Goal: Download file/media: Obtain a digital file from the website

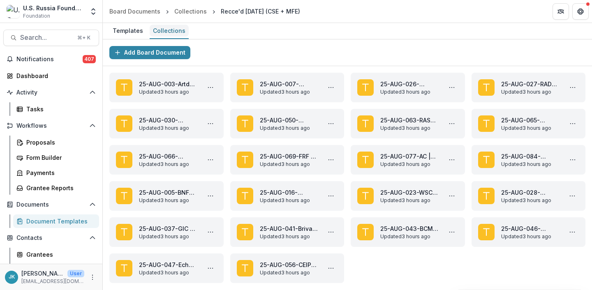
click at [170, 31] on div "Collections" at bounding box center [169, 31] width 39 height 12
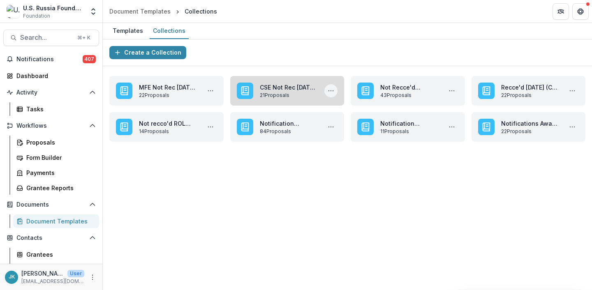
click at [329, 93] on icon "More CSE Not Rec Oct '25 Applications Actions" at bounding box center [330, 91] width 7 height 7
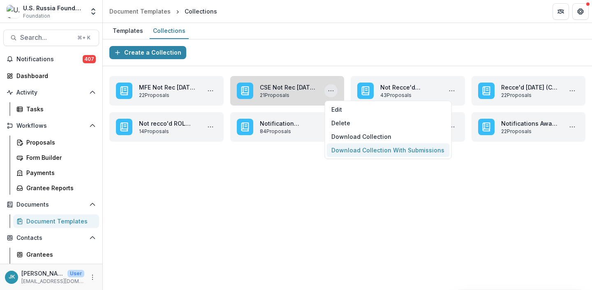
click at [341, 152] on button "Download Collection With Submissions" at bounding box center [387, 150] width 123 height 14
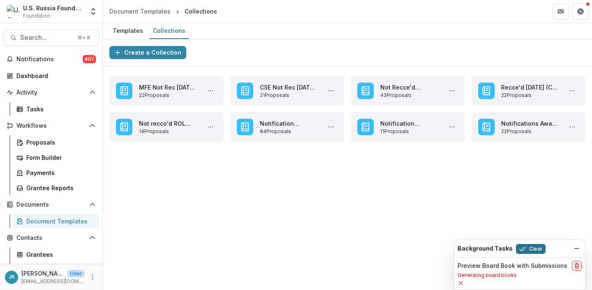
click at [533, 246] on button "Clear" at bounding box center [531, 249] width 30 height 10
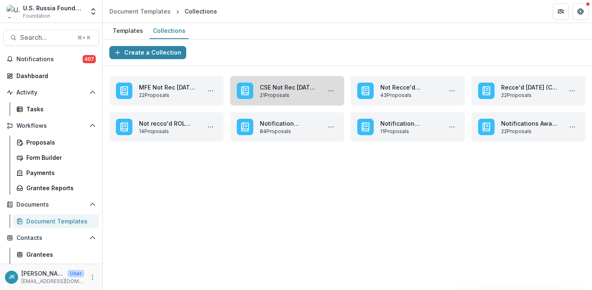
click at [295, 88] on link "CSE Not Rec Oct '25 Applications" at bounding box center [289, 87] width 58 height 9
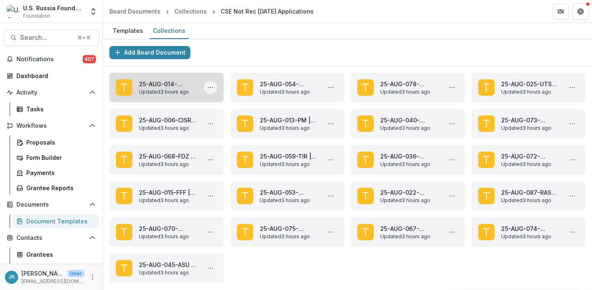
click at [212, 86] on icon "More 25-AUG-014-Nordkonst | Nordkonst - 2025 - Grant Proposal Application (Augu…" at bounding box center [210, 87] width 7 height 7
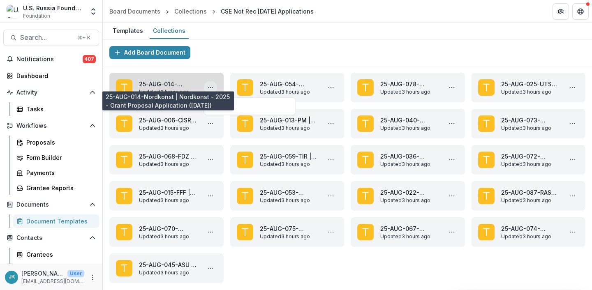
click at [182, 88] on link "25-AUG-014-Nordkonst | Nordkonst - 2025 - Grant Proposal Application (August 20…" at bounding box center [168, 84] width 58 height 9
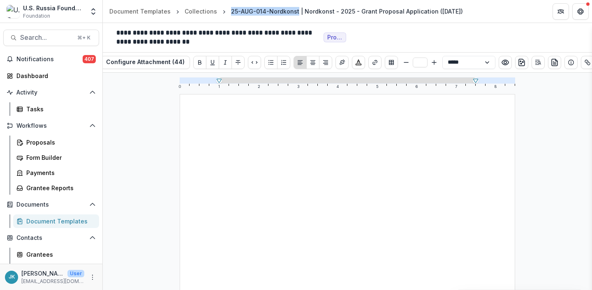
drag, startPoint x: 293, startPoint y: 11, endPoint x: 227, endPoint y: 10, distance: 65.7
click at [231, 10] on div "25-AUG-014-Nordkonst | Nordkonst - 2025 - Grant Proposal Application (August 20…" at bounding box center [347, 11] width 232 height 9
copy div "25-AUG-014-Nordkonst"
click at [550, 59] on icon "preview-proposal-pdf" at bounding box center [554, 62] width 8 height 8
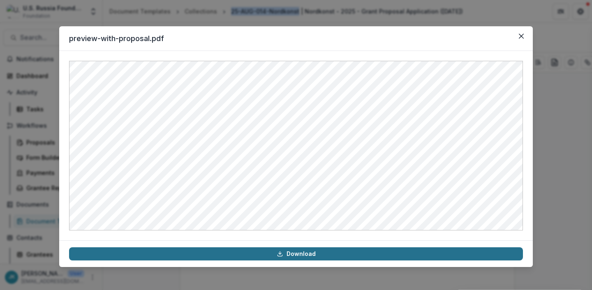
click at [317, 253] on link "Download" at bounding box center [296, 253] width 454 height 13
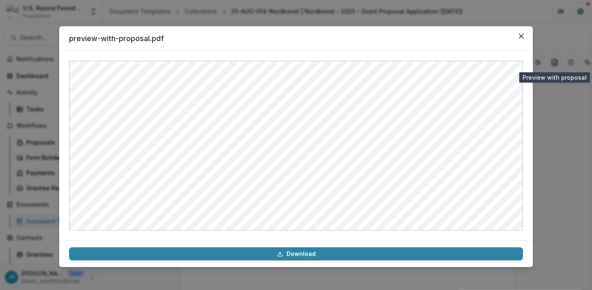
click at [175, 13] on div "preview-with-proposal.pdf Download" at bounding box center [296, 145] width 592 height 290
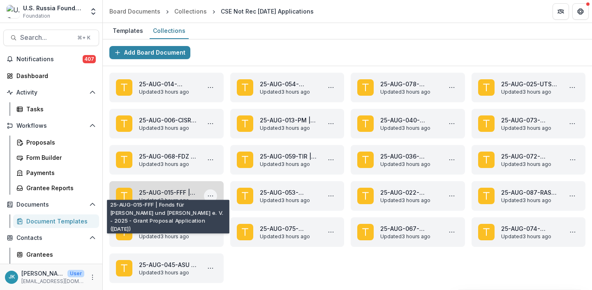
click at [209, 191] on button "More 25-AUG-015-FFF | Fonds für Frieden und Freiheit e. V. - 2025 - Grant Propo…" at bounding box center [210, 195] width 13 height 13
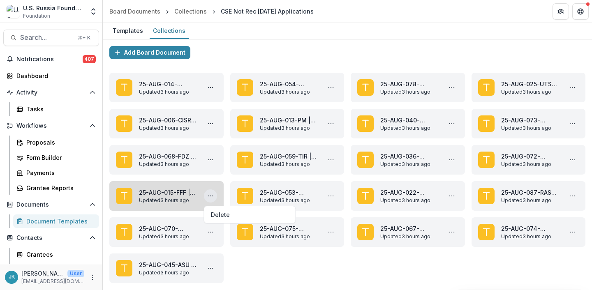
click at [160, 191] on link "25-AUG-015-FFF | Fonds für Frieden und Freiheit e. V. - 2025 - Grant Proposal A…" at bounding box center [168, 192] width 58 height 9
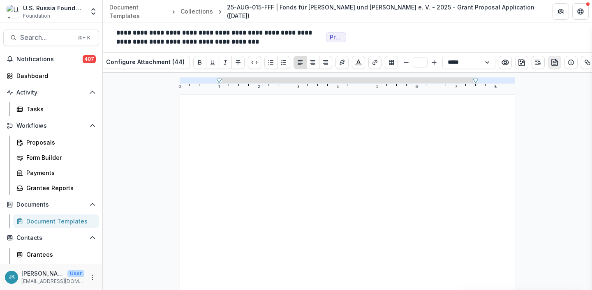
click at [554, 63] on line "preview-proposal-pdf" at bounding box center [554, 63] width 3 height 0
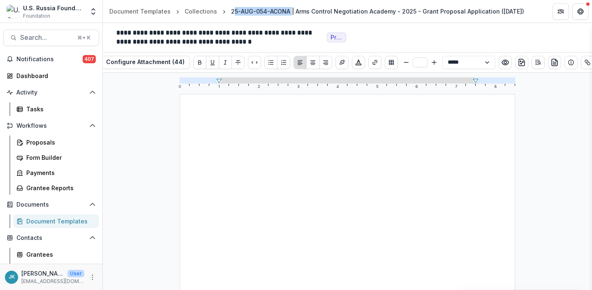
drag, startPoint x: 286, startPoint y: 12, endPoint x: 226, endPoint y: 9, distance: 59.7
click at [231, 9] on div "25-AUG-054-ACONA | Arms Control Negotiation Academy - 2025 - Grant Proposal App…" at bounding box center [377, 11] width 293 height 9
copy div "25-AUG-054-[GEOGRAPHIC_DATA]"
click at [554, 62] on icon "preview-proposal-pdf" at bounding box center [554, 62] width 8 height 8
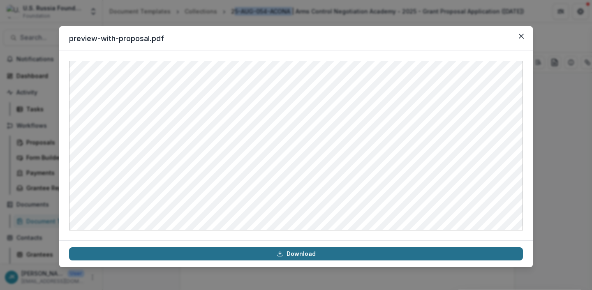
click at [286, 254] on link "Download" at bounding box center [296, 253] width 454 height 13
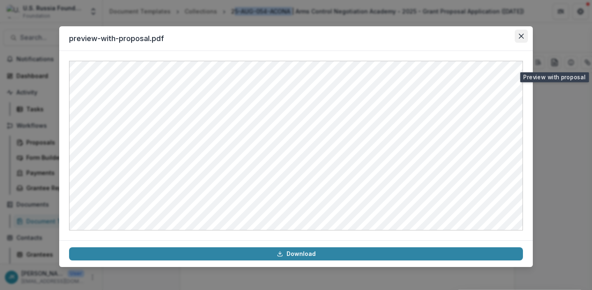
click at [522, 38] on icon "Close" at bounding box center [521, 36] width 5 height 5
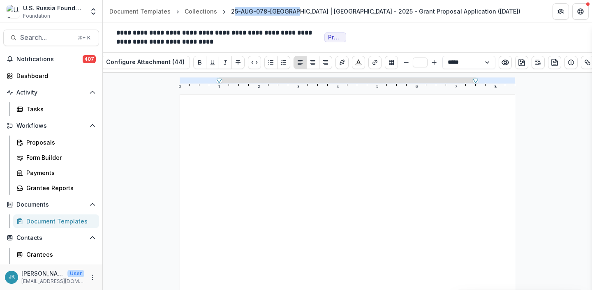
drag, startPoint x: 286, startPoint y: 12, endPoint x: 226, endPoint y: 12, distance: 60.0
click at [228, 12] on div "25-AUG-078-Harvard | Harvard University - 2025 - Grant Proposal Application (Au…" at bounding box center [376, 11] width 296 height 12
copy div "25-AUG-078-Harvard"
click at [553, 61] on line "preview-proposal-pdf" at bounding box center [553, 61] width 1 height 0
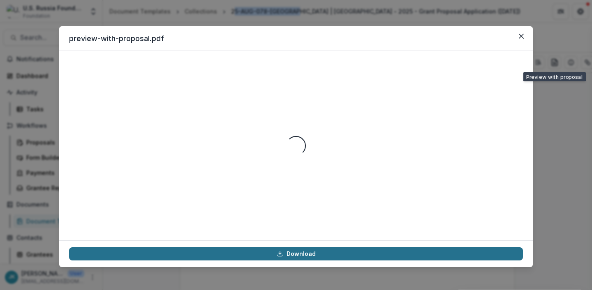
click at [311, 254] on link "Download" at bounding box center [296, 253] width 454 height 13
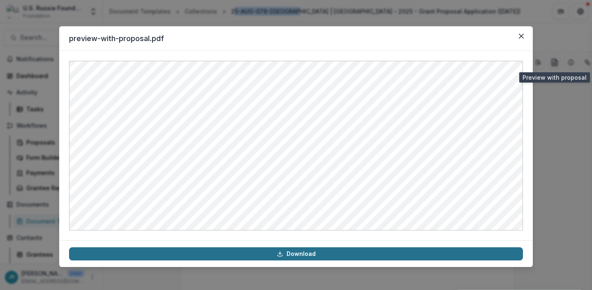
click at [318, 254] on link "Download" at bounding box center [296, 253] width 454 height 13
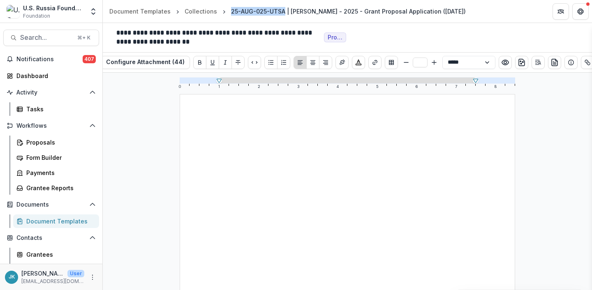
drag, startPoint x: 279, startPoint y: 9, endPoint x: 226, endPoint y: 11, distance: 52.6
click at [231, 11] on div "25-AUG-025-UTSA | [PERSON_NAME] - 2025 - Grant Proposal Application ([DATE])" at bounding box center [348, 11] width 235 height 9
copy div "25-AUG-025-UTSA"
click at [553, 64] on line "preview-proposal-pdf" at bounding box center [554, 64] width 3 height 0
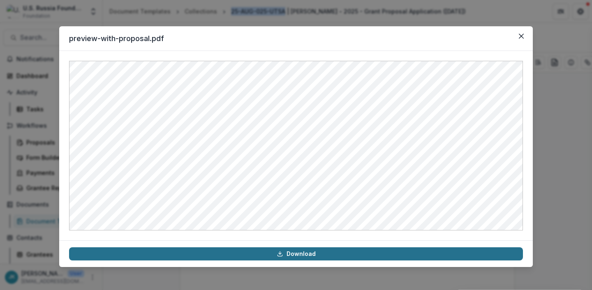
click at [307, 257] on link "Download" at bounding box center [296, 253] width 454 height 13
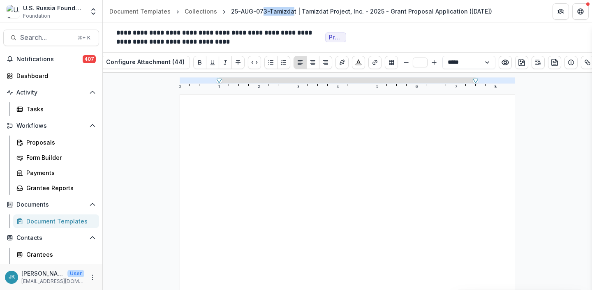
drag, startPoint x: 287, startPoint y: 11, endPoint x: 256, endPoint y: 14, distance: 31.4
click at [256, 14] on div "25-AUG-073-Tamizdat | Tamizdat Project, Inc. - 2025 - Grant Proposal Applicatio…" at bounding box center [361, 11] width 261 height 9
drag, startPoint x: 289, startPoint y: 12, endPoint x: 226, endPoint y: 13, distance: 63.3
click at [231, 13] on div "25-AUG-073-Tamizdat | Tamizdat Project, Inc. - 2025 - Grant Proposal Applicatio…" at bounding box center [361, 11] width 261 height 9
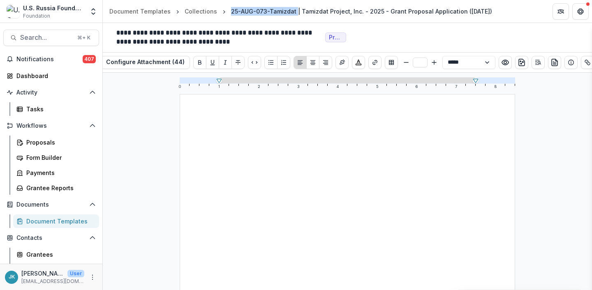
copy div "25-AUG-073-Tamizdat"
click at [551, 62] on icon "preview-proposal-pdf" at bounding box center [554, 62] width 8 height 8
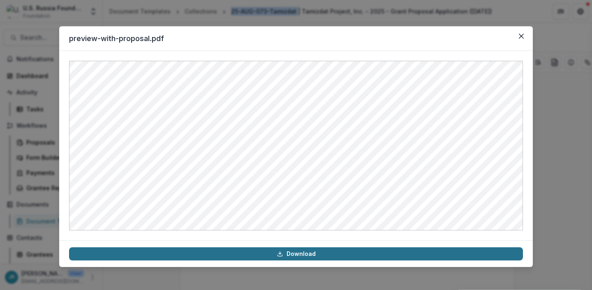
click at [263, 257] on link "Download" at bounding box center [296, 253] width 454 height 13
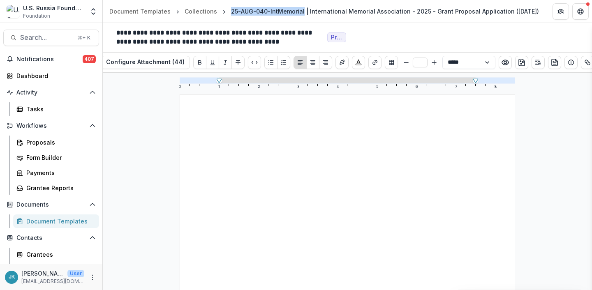
drag, startPoint x: 298, startPoint y: 11, endPoint x: 226, endPoint y: 12, distance: 71.9
click at [228, 12] on div "25-AUG-040-IntMemorial | International Memorial Association - 2025 - Grant Prop…" at bounding box center [385, 11] width 314 height 12
copy div "25-AUG-040-IntMemorial"
click at [553, 61] on line "preview-proposal-pdf" at bounding box center [553, 61] width 1 height 0
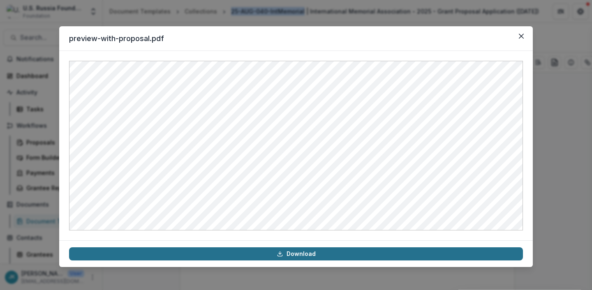
click at [324, 254] on link "Download" at bounding box center [296, 253] width 454 height 13
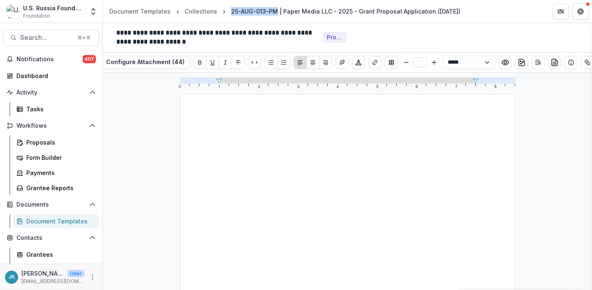
drag, startPoint x: 227, startPoint y: 10, endPoint x: 271, endPoint y: 10, distance: 44.0
click at [271, 10] on div "25-AUG-013-PM | Paper Media LLC - 2025 - Grant Proposal Application (August 202…" at bounding box center [345, 11] width 229 height 9
copy div "25-AUG-013-PM"
click at [551, 65] on icon "preview-proposal-pdf" at bounding box center [554, 62] width 6 height 7
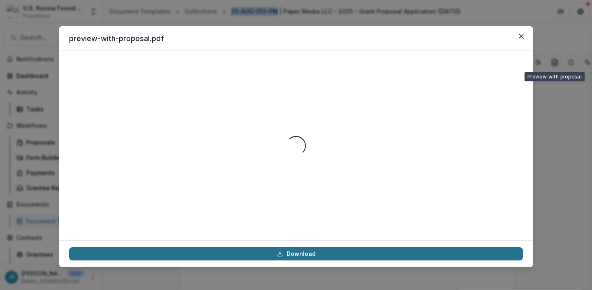
click at [360, 256] on link "Download" at bounding box center [296, 253] width 454 height 13
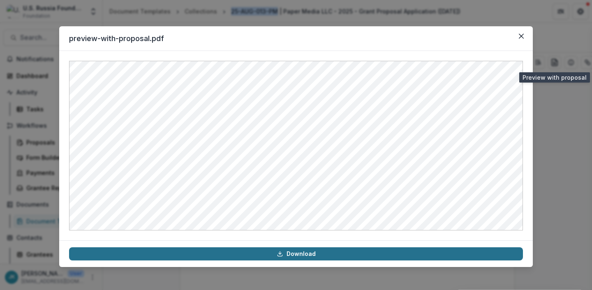
click at [324, 252] on link "Download" at bounding box center [296, 253] width 454 height 13
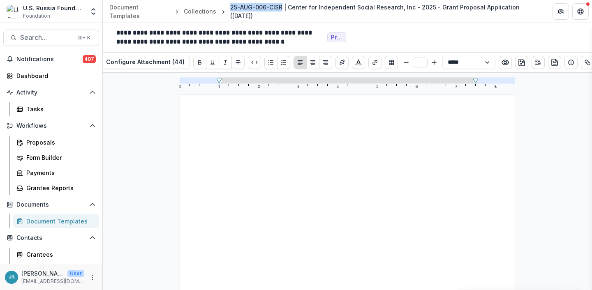
drag, startPoint x: 226, startPoint y: 6, endPoint x: 276, endPoint y: 7, distance: 50.1
click at [276, 7] on div "25-AUG-006-CISR | Center for Independent Social Research, Inc - 2025 - Grant Pr…" at bounding box center [384, 11] width 309 height 17
copy div "25-AUG-006-CISR"
click at [554, 65] on icon "preview-proposal-pdf" at bounding box center [554, 62] width 6 height 7
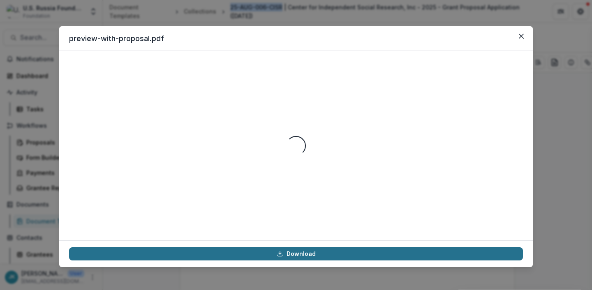
click at [321, 255] on link "Download" at bounding box center [296, 253] width 454 height 13
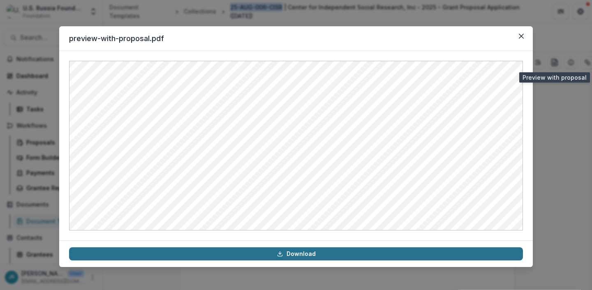
click at [323, 252] on link "Download" at bounding box center [296, 253] width 454 height 13
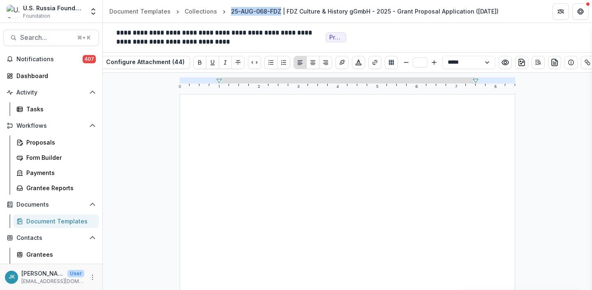
drag, startPoint x: 275, startPoint y: 10, endPoint x: 225, endPoint y: 14, distance: 50.2
click at [228, 14] on div "25-AUG-068-FDZ | FDZ Culture & History gGmbH - 2025 - Grant Proposal Applicatio…" at bounding box center [365, 11] width 274 height 12
copy div "25-AUG-068-FDZ"
click at [550, 62] on icon "preview-proposal-pdf" at bounding box center [554, 62] width 8 height 8
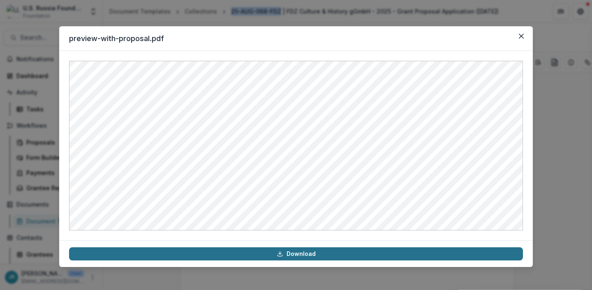
click at [295, 256] on link "Download" at bounding box center [296, 253] width 454 height 13
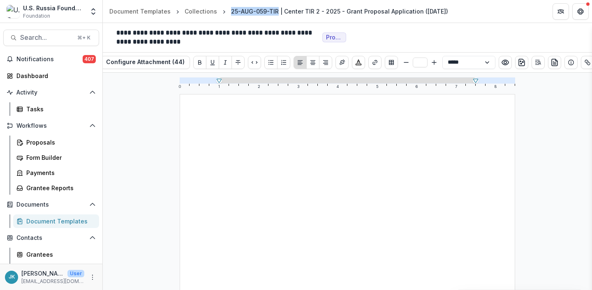
drag, startPoint x: 226, startPoint y: 11, endPoint x: 273, endPoint y: 11, distance: 46.4
click at [273, 11] on div "25-AUG-059-TIR | Center TIR 2 - 2025 - Grant Proposal Application ([DATE])" at bounding box center [339, 11] width 217 height 9
copy div "25-AUG-059-TIR"
click at [550, 62] on icon "preview-proposal-pdf" at bounding box center [554, 62] width 8 height 8
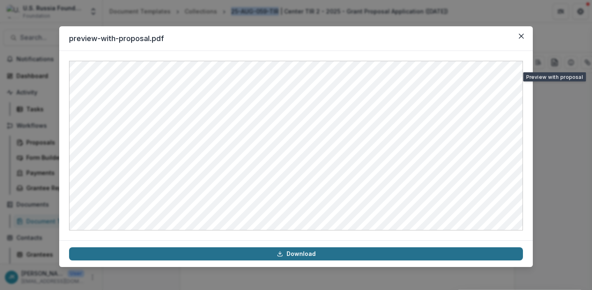
click at [291, 256] on link "Download" at bounding box center [296, 253] width 454 height 13
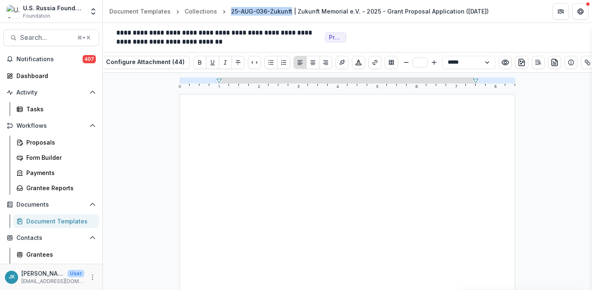
drag, startPoint x: 226, startPoint y: 9, endPoint x: 286, endPoint y: 11, distance: 60.0
click at [286, 11] on div "25-AUG-036-Zukunft | Zukunft Memorial e.V. - 2025 - Grant Proposal Application …" at bounding box center [360, 11] width 264 height 12
copy div "25-AUG-036-Zukunft"
click at [553, 64] on line "preview-proposal-pdf" at bounding box center [554, 64] width 3 height 0
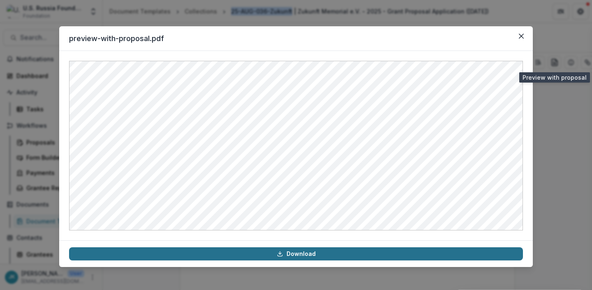
click at [276, 256] on link "Download" at bounding box center [296, 253] width 454 height 13
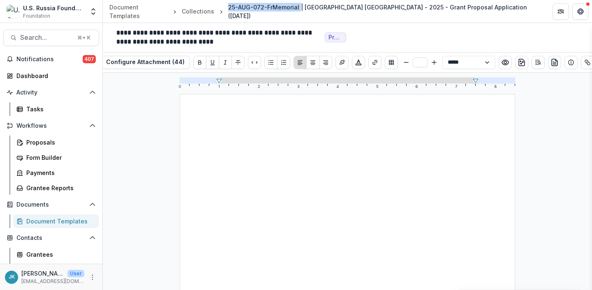
drag, startPoint x: 226, startPoint y: 12, endPoint x: 296, endPoint y: 12, distance: 69.9
click at [296, 12] on div "25-AUG-072-FrMemorial | [GEOGRAPHIC_DATA] [GEOGRAPHIC_DATA] - 2025 - Grant Prop…" at bounding box center [383, 11] width 311 height 17
copy div "25-AUG-072-FrMemorial"
click at [551, 66] on icon "preview-proposal-pdf" at bounding box center [554, 62] width 6 height 7
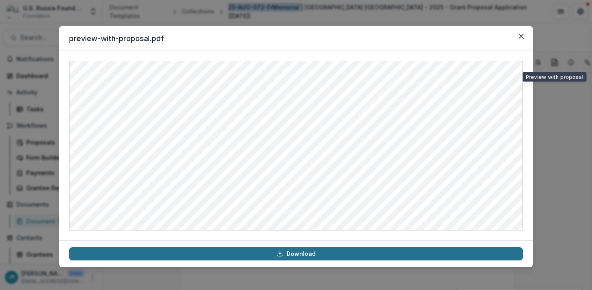
click at [319, 254] on link "Download" at bounding box center [296, 253] width 454 height 13
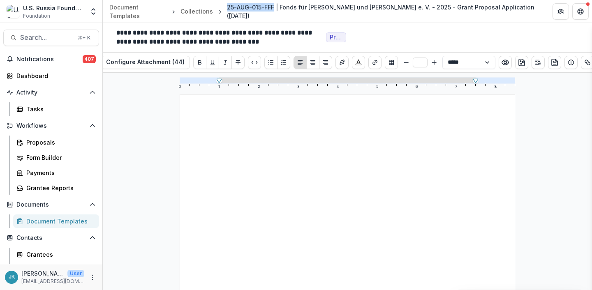
drag, startPoint x: 272, startPoint y: 11, endPoint x: 226, endPoint y: 11, distance: 46.0
click at [227, 11] on div "25-AUG-015-FFF | Fonds für Frieden und Freiheit e. V. - 2025 - Grant Proposal A…" at bounding box center [383, 11] width 312 height 17
copy div "25-AUG-015-FFF"
click at [550, 64] on icon "preview-proposal-pdf" at bounding box center [554, 62] width 8 height 8
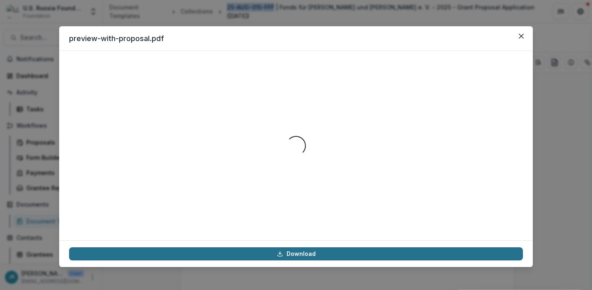
click at [317, 254] on link "Download" at bounding box center [296, 253] width 454 height 13
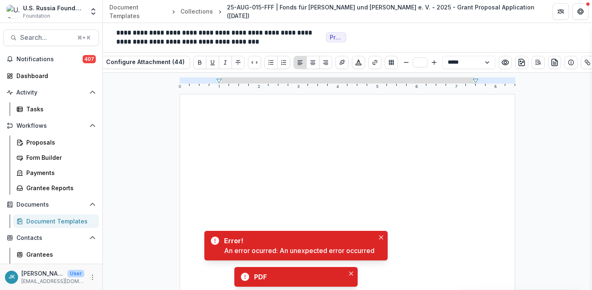
click at [555, 60] on icon "preview-proposal-pdf" at bounding box center [556, 60] width 2 height 2
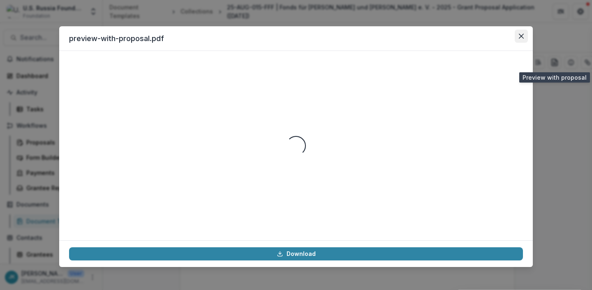
click at [524, 35] on button "Close" at bounding box center [520, 36] width 13 height 13
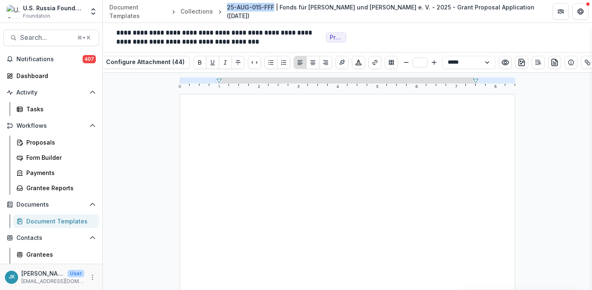
drag, startPoint x: 273, startPoint y: 10, endPoint x: 225, endPoint y: 12, distance: 48.1
click at [225, 12] on div "25-AUG-015-FFF | Fonds für Frieden und Freiheit e. V. - 2025 - Grant Proposal A…" at bounding box center [383, 11] width 319 height 21
copy div "25-AUG-015-FFF"
click at [548, 66] on button "preview-proposal-pdf" at bounding box center [554, 62] width 13 height 13
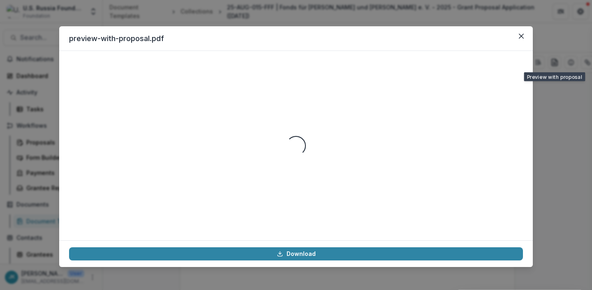
click at [240, 18] on div "preview-with-proposal.pdf Loading... Download" at bounding box center [296, 145] width 592 height 290
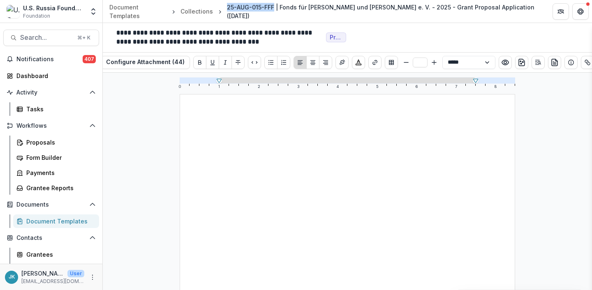
drag, startPoint x: 273, startPoint y: 12, endPoint x: 227, endPoint y: 12, distance: 45.6
click at [227, 12] on div "25-AUG-015-FFF | Fonds für Frieden und Freiheit e. V. - 2025 - Grant Proposal A…" at bounding box center [383, 11] width 312 height 17
copy div "25-AUG-015-FFF"
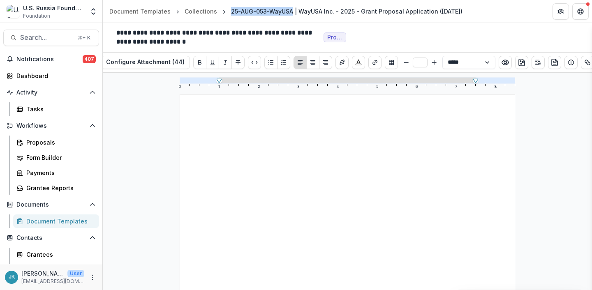
drag, startPoint x: 288, startPoint y: 9, endPoint x: 228, endPoint y: 7, distance: 60.0
click at [231, 7] on div "25-AUG-053-WayUSA | WayUSA Inc. - 2025 - Grant Proposal Application ([DATE])" at bounding box center [346, 11] width 231 height 9
copy div "25-AUG-053-WayUSA"
click at [551, 66] on icon "preview-proposal-pdf" at bounding box center [554, 62] width 8 height 8
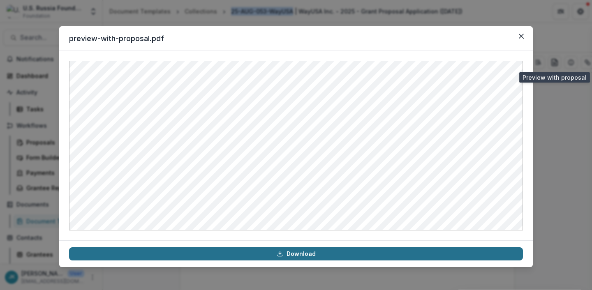
click at [302, 252] on link "Download" at bounding box center [296, 253] width 454 height 13
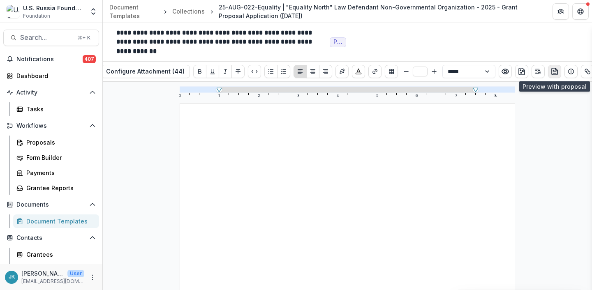
click at [553, 74] on icon "preview-proposal-pdf" at bounding box center [554, 71] width 6 height 7
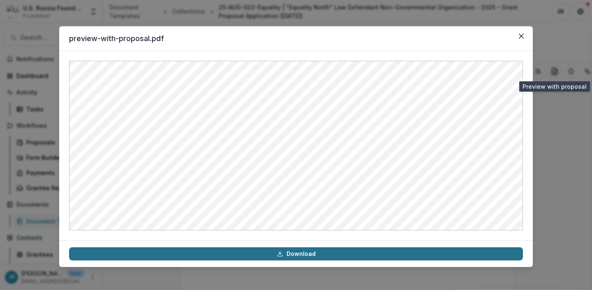
click at [315, 254] on link "Download" at bounding box center [296, 253] width 454 height 13
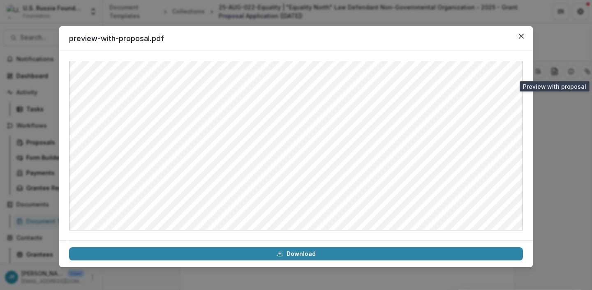
click at [257, 9] on div "preview-with-proposal.pdf Download" at bounding box center [296, 145] width 592 height 290
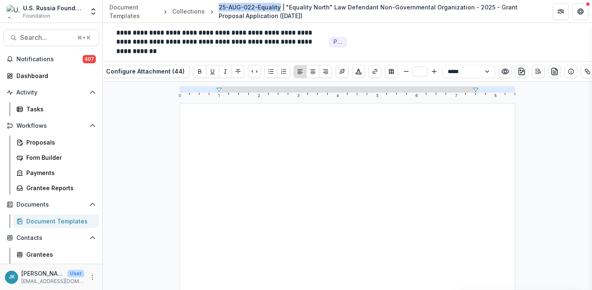
drag, startPoint x: 276, startPoint y: 7, endPoint x: 214, endPoint y: 7, distance: 62.0
click at [215, 7] on div "25-AUG-022-Equality | "Equality North" Law Defendant Non-Governmental Organizat…" at bounding box center [378, 11] width 327 height 21
copy div "25-AUG-022-Equality"
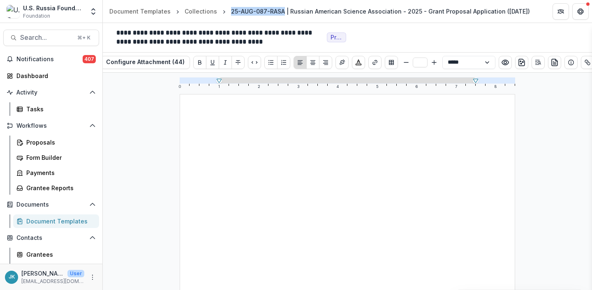
drag, startPoint x: 280, startPoint y: 10, endPoint x: 228, endPoint y: 10, distance: 52.2
click at [231, 10] on div "25-AUG-087-RASA | Russian American Science Association - 2025 - Grant Proposal …" at bounding box center [380, 11] width 299 height 9
copy div "25-AUG-087-RASA"
click at [551, 65] on icon "preview-proposal-pdf" at bounding box center [554, 62] width 8 height 8
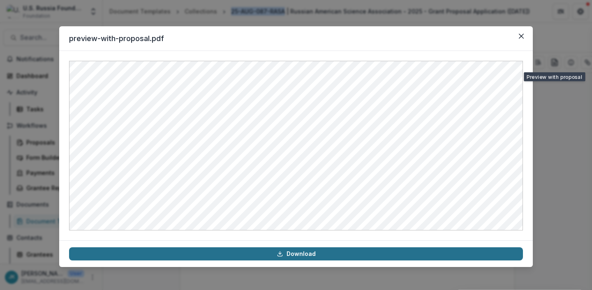
click at [290, 254] on link "Download" at bounding box center [296, 253] width 454 height 13
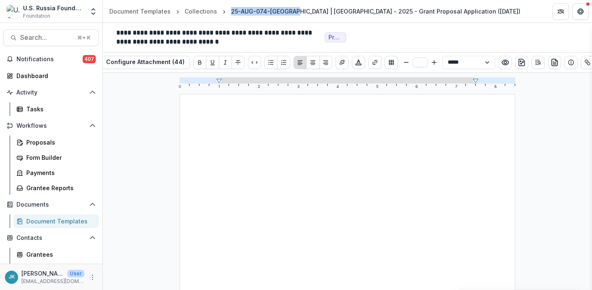
drag, startPoint x: 287, startPoint y: 11, endPoint x: 227, endPoint y: 12, distance: 59.6
click at [231, 12] on div "25-AUG-074-Stanford | Stanford University - 2025 - Grant Proposal Application (…" at bounding box center [375, 11] width 289 height 9
copy div "25-AUG-074-Stanford"
click at [552, 62] on icon "preview-proposal-pdf" at bounding box center [554, 62] width 8 height 8
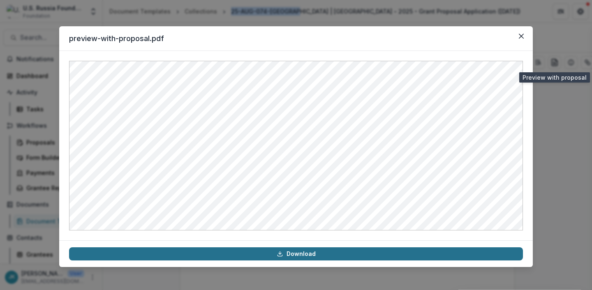
click at [319, 255] on link "Download" at bounding box center [296, 253] width 454 height 13
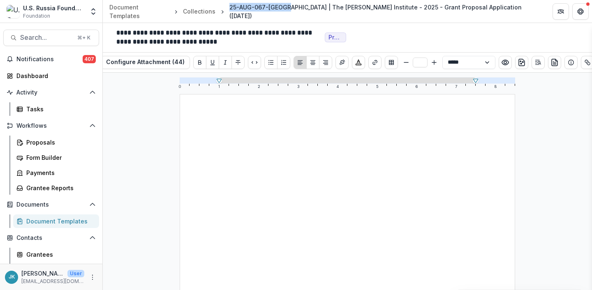
drag, startPoint x: 284, startPoint y: 12, endPoint x: 227, endPoint y: 14, distance: 57.1
click at [229, 14] on div "25-AUG-067-[GEOGRAPHIC_DATA] | The [PERSON_NAME] Institute - 2025 - Grant Propo…" at bounding box center [384, 11] width 310 height 17
copy div "25-AUG-067-[GEOGRAPHIC_DATA]"
click at [550, 62] on icon "preview-proposal-pdf" at bounding box center [554, 62] width 8 height 8
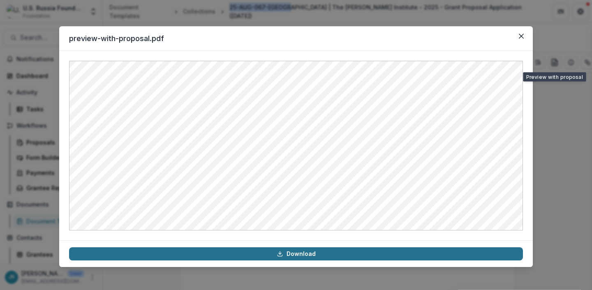
click at [315, 252] on link "Download" at bounding box center [296, 253] width 454 height 13
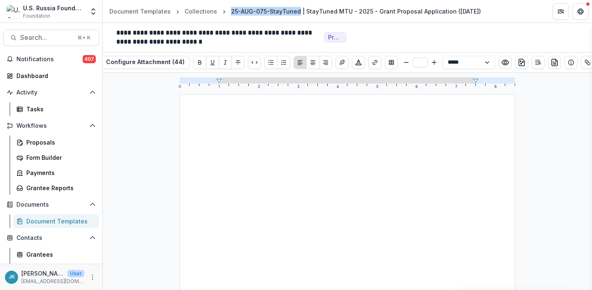
drag, startPoint x: 293, startPoint y: 10, endPoint x: 225, endPoint y: 10, distance: 68.6
click at [228, 10] on div "25-AUG-075-StayTuned | StayTuned MTU - 2025 - Grant Proposal Application ([DATE…" at bounding box center [356, 11] width 256 height 12
copy div "25-AUG-075-StayTuned"
click at [552, 61] on icon "preview-proposal-pdf" at bounding box center [554, 62] width 8 height 8
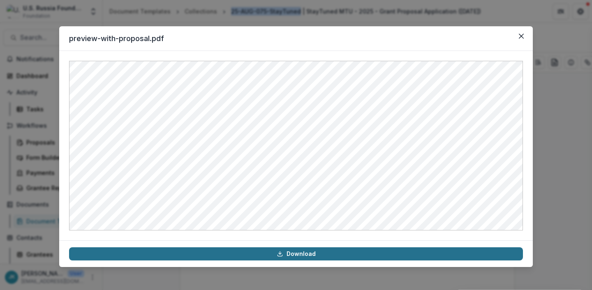
click at [240, 251] on link "Download" at bounding box center [296, 253] width 454 height 13
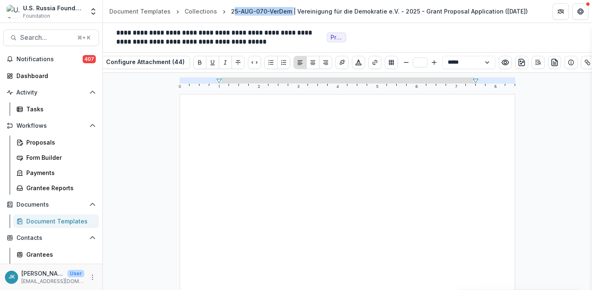
drag, startPoint x: 286, startPoint y: 13, endPoint x: 226, endPoint y: 11, distance: 59.6
click at [231, 11] on div "25-AUG-070-VerDem | Vereinigung für die Demokratie e.V. - 2025 - Grant Proposal…" at bounding box center [379, 11] width 297 height 9
copy div "25-AUG-070-VerDem"
click at [550, 62] on icon "preview-proposal-pdf" at bounding box center [554, 62] width 8 height 8
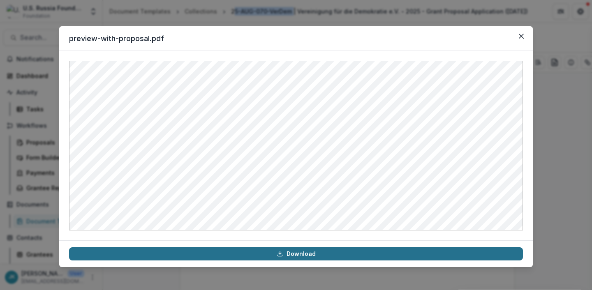
click at [262, 255] on link "Download" at bounding box center [296, 253] width 454 height 13
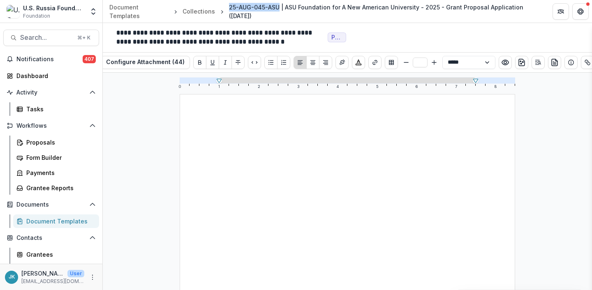
drag, startPoint x: 273, startPoint y: 5, endPoint x: 222, endPoint y: 9, distance: 51.5
click at [226, 9] on div "25-AUG-045-ASU | ASU Foundation for A New American University - 2025 - Grant Pr…" at bounding box center [384, 11] width 317 height 21
copy div "25-AUG-045-ASU"
click at [552, 63] on icon "preview-proposal-pdf" at bounding box center [554, 62] width 8 height 8
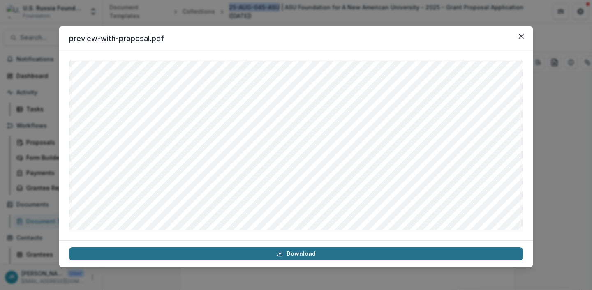
click at [318, 254] on link "Download" at bounding box center [296, 253] width 454 height 13
